Goal: Task Accomplishment & Management: Manage account settings

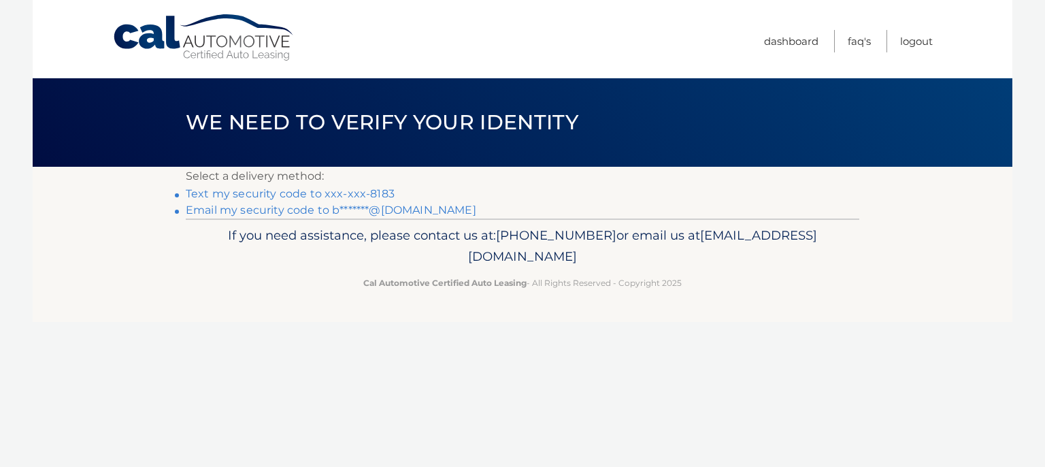
click at [361, 195] on link "Text my security code to xxx-xxx-8183" at bounding box center [290, 193] width 209 height 13
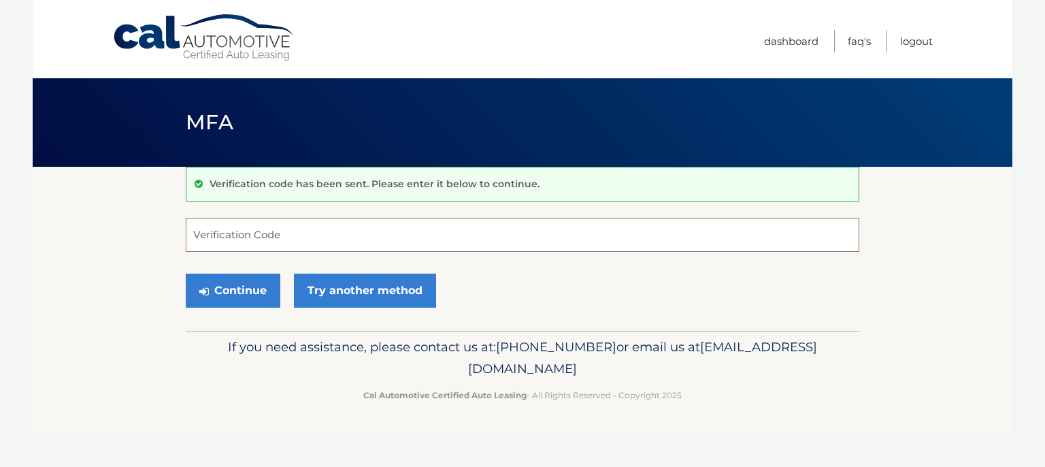
click at [308, 229] on input "Verification Code" at bounding box center [523, 235] width 674 height 34
type input "183657"
click at [235, 282] on button "Continue" at bounding box center [233, 291] width 95 height 34
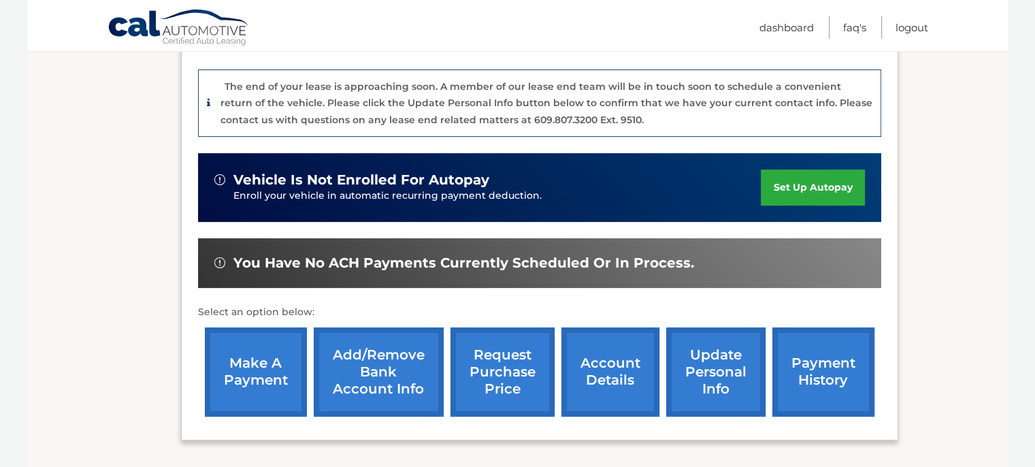
scroll to position [340, 0]
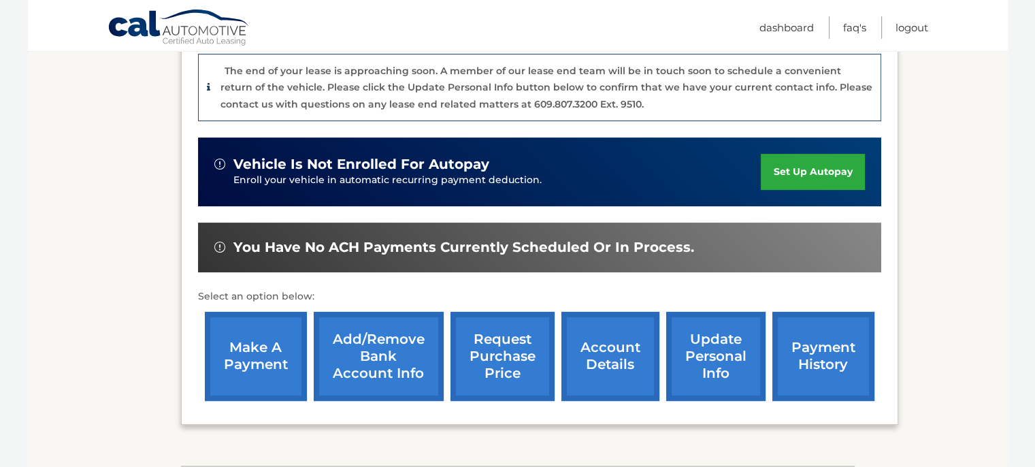
click at [797, 372] on link "payment history" at bounding box center [824, 356] width 102 height 89
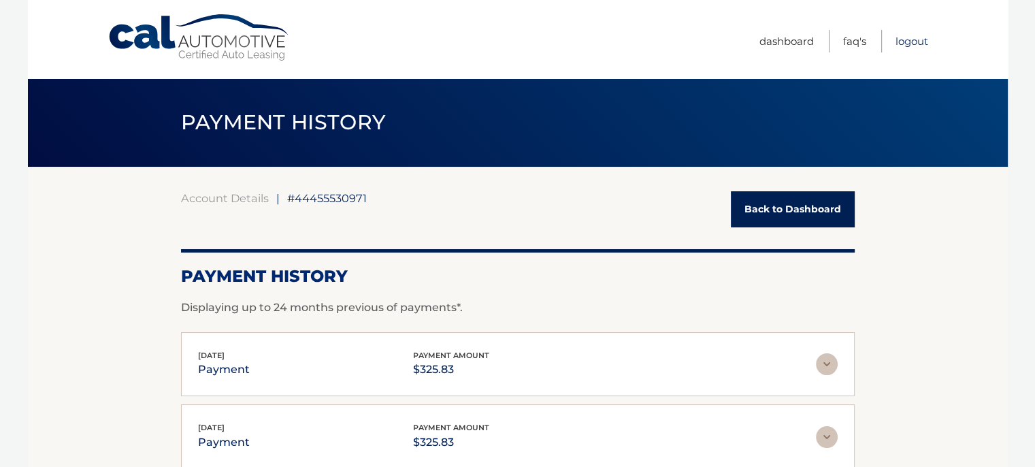
click at [898, 39] on link "Logout" at bounding box center [912, 41] width 33 height 22
